Goal: Information Seeking & Learning: Learn about a topic

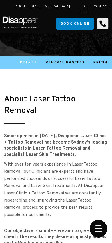
scroll to position [252, 0]
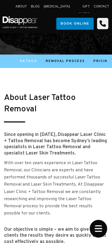
click at [58, 149] on div "About Laser Tattoo Removal Since opening in 2013, Disappear Laser Clinic + Tatt…" at bounding box center [56, 192] width 104 height 200
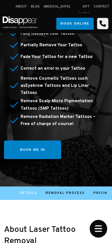
scroll to position [97, 0]
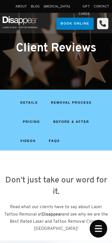
scroll to position [4, 0]
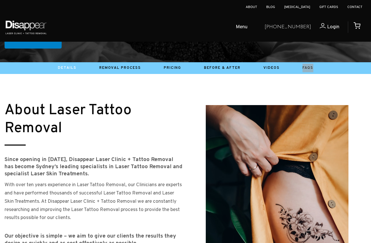
scroll to position [237, 0]
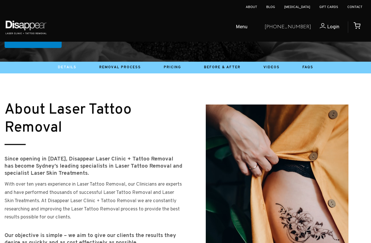
click at [112, 156] on strong "Since opening in 2013, Disappear Laser Clinic + Tattoo Removal has become Sydne…" at bounding box center [94, 166] width 178 height 21
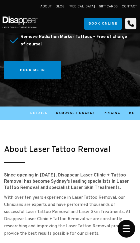
click at [12, 111] on ul "Details Removal Process Pricing Before & After Videos Faqs" at bounding box center [69, 113] width 129 height 10
click at [0, 0] on div at bounding box center [0, 0] width 0 height 0
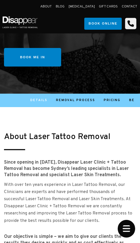
scroll to position [197, 0]
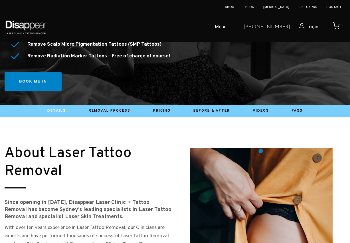
scroll to position [192, 0]
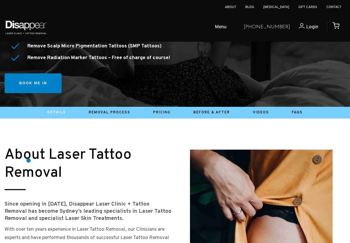
click at [29, 161] on span "About Laser Tattoo Removal" at bounding box center [68, 163] width 127 height 40
click at [122, 157] on small "About Laser Tattoo Removal" at bounding box center [68, 164] width 127 height 36
click at [140, 159] on h2 "About Laser Tattoo Removal" at bounding box center [89, 164] width 169 height 36
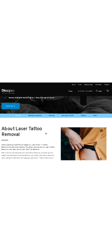
scroll to position [198, 0]
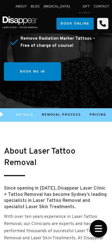
click at [55, 185] on strong "Since opening in [DATE], Disappear Laser Clinic + Tattoo Removal has become Syd…" at bounding box center [55, 197] width 103 height 25
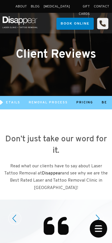
scroll to position [0, -5]
click at [68, 132] on div "Don’t just take our word for it. Read what our clients have to say about Laser …" at bounding box center [56, 150] width 112 height 82
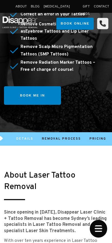
click at [77, 180] on h2 "About Laser Tattoo Removal" at bounding box center [56, 181] width 104 height 23
click at [65, 209] on strong "Since opening in [DATE], Disappear Laser Clinic + Tattoo Removal has become Syd…" at bounding box center [55, 221] width 103 height 25
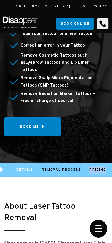
drag, startPoint x: 54, startPoint y: 167, endPoint x: 89, endPoint y: 167, distance: 35.1
click at [89, 167] on ul "Details Removal Process Pricing Before & After Videos Faqs" at bounding box center [55, 170] width 101 height 10
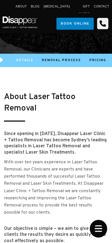
scroll to position [252, 0]
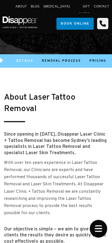
click at [97, 164] on p "With over ten years experience in Laser Tattoo Removal, our Clinicians are expe…" at bounding box center [56, 188] width 104 height 58
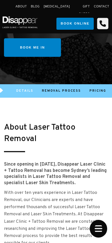
scroll to position [222, 0]
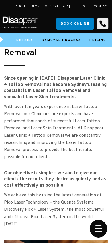
click at [56, 148] on p "With over ten years experience in Laser Tattoo Removal, our Clinicians are expe…" at bounding box center [56, 132] width 104 height 58
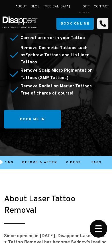
scroll to position [151, 0]
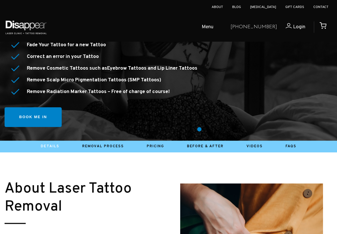
scroll to position [144, 0]
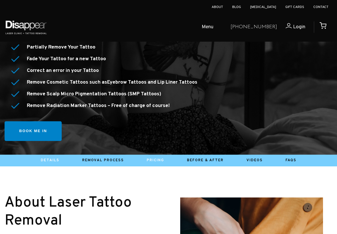
click at [112, 159] on link "Pricing" at bounding box center [155, 160] width 17 height 5
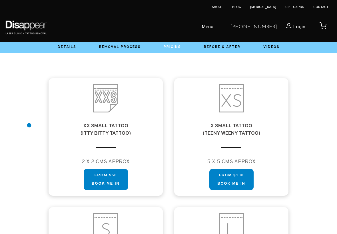
scroll to position [310, 0]
